Goal: Transaction & Acquisition: Purchase product/service

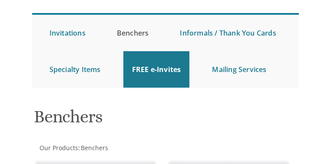
scroll to position [69, 0]
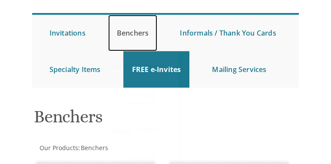
click at [117, 51] on link "Benchers" at bounding box center [132, 33] width 49 height 36
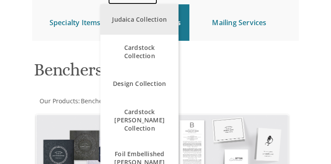
scroll to position [122, 0]
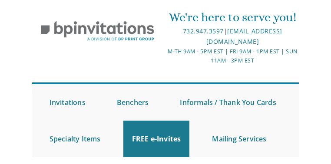
click at [136, 56] on div "We're here to serve you! 732.947.3597 | invitations@bpprintgroup.com M-Th 9am -…" at bounding box center [165, 36] width 268 height 65
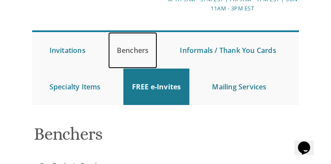
click at [115, 69] on link "Benchers" at bounding box center [132, 50] width 49 height 36
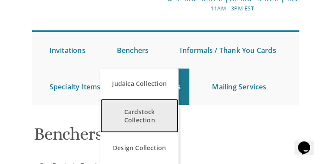
click at [121, 125] on span "Cardstock Collection" at bounding box center [139, 115] width 61 height 25
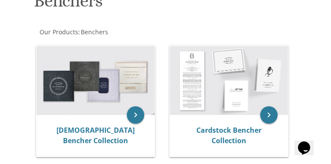
scroll to position [191, 0]
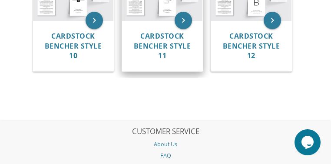
scroll to position [573, 0]
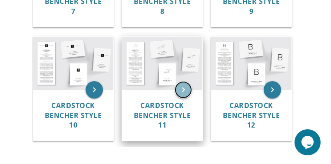
click at [181, 99] on icon "keyboard_arrow_right" at bounding box center [182, 89] width 17 height 17
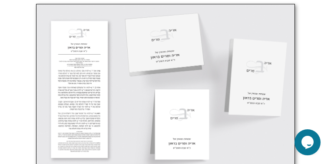
scroll to position [434, 0]
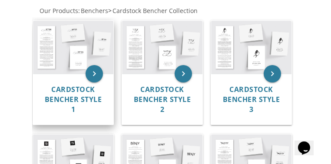
scroll to position [243, 0]
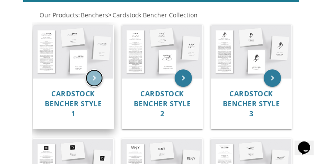
click at [89, 87] on icon "keyboard_arrow_right" at bounding box center [93, 77] width 17 height 17
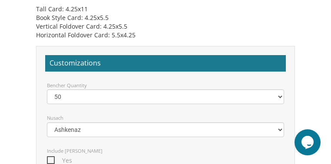
scroll to position [677, 0]
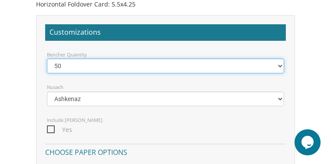
click at [166, 70] on select "50 60 70 80 90 100 125 150 175 200 225 250 275 300 325 350 375 400 425 450 475 …" at bounding box center [165, 66] width 237 height 15
select select "100"
click at [130, 63] on select "50 60 70 80 90 100 125 150 175 200 225 250 275 300 325 350 375 400 425 450 475 …" at bounding box center [165, 66] width 237 height 15
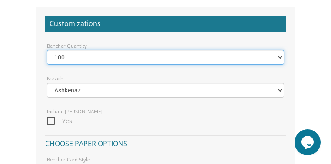
scroll to position [746, 0]
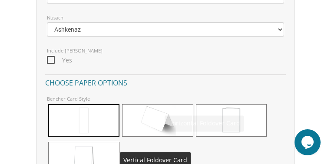
click at [119, 142] on span at bounding box center [83, 158] width 71 height 33
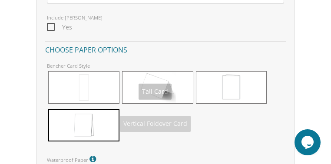
scroll to position [833, 0]
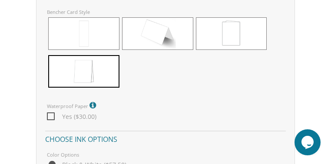
click at [96, 111] on span "Yes ($30.00)" at bounding box center [71, 116] width 49 height 11
click at [53, 113] on input "Yes ($30.00)" at bounding box center [50, 116] width 6 height 6
checkbox input "true"
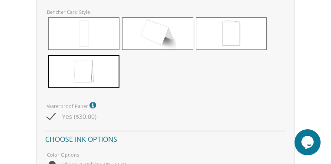
radio input "true"
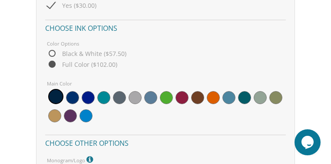
scroll to position [955, 0]
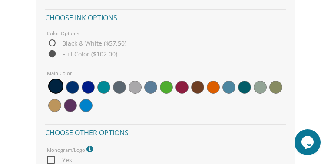
click at [72, 154] on span "Yes" at bounding box center [59, 159] width 25 height 11
click at [53, 156] on input "Yes" at bounding box center [50, 159] width 6 height 6
checkbox input "true"
type input "C:\fakepath\Logo-S-2_4.png"
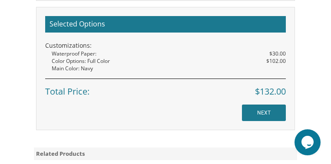
scroll to position [1267, 0]
click at [266, 105] on input "NEXT" at bounding box center [264, 113] width 44 height 16
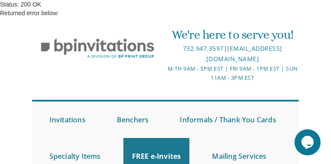
scroll to position [486, 0]
